Goal: Check status: Check status

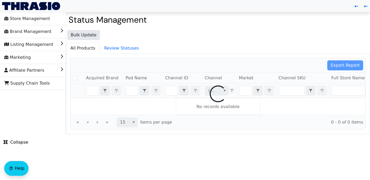
checkbox input "false"
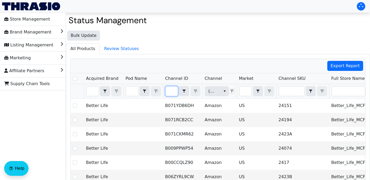
click at [170, 92] on input "Filter" at bounding box center [172, 92] width 12 height 10
type input "B01MR53G6C"
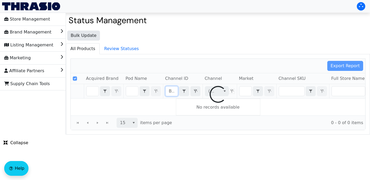
scroll to position [0, 21]
checkbox input "false"
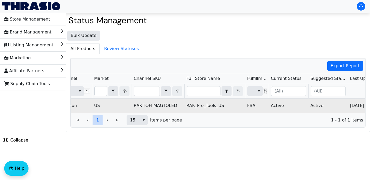
scroll to position [0, 183]
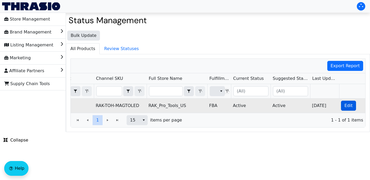
type input "B01MR53G6C"
click at [347, 104] on span "Edit" at bounding box center [349, 106] width 8 height 6
checkbox input "true"
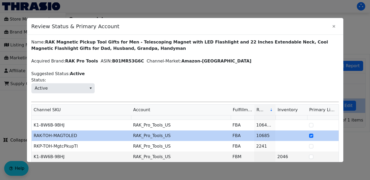
scroll to position [40, 0]
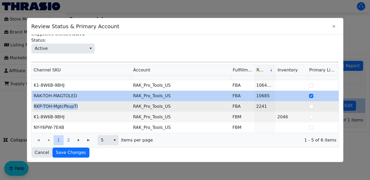
drag, startPoint x: 78, startPoint y: 107, endPoint x: 32, endPoint y: 107, distance: 45.1
click at [32, 107] on td "RKP-TOH-MgtcPkupTl" at bounding box center [82, 106] width 100 height 11
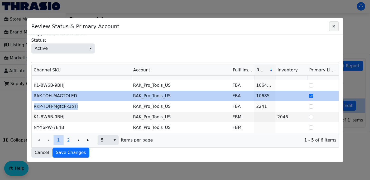
click at [332, 26] on icon "Close" at bounding box center [334, 26] width 6 height 4
